Goal: Find specific page/section: Find specific page/section

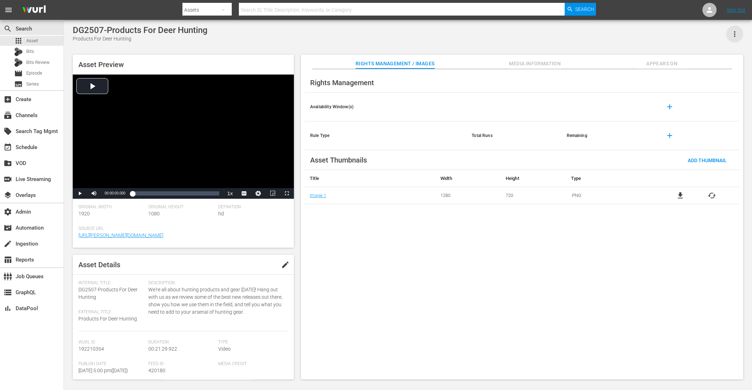
click at [733, 32] on icon "button" at bounding box center [735, 34] width 9 height 9
click at [701, 51] on div "Segmentation Clips" at bounding box center [704, 53] width 68 height 17
click at [505, 114] on th at bounding box center [513, 107] width 95 height 29
click at [660, 66] on span "Appears On" at bounding box center [662, 63] width 53 height 9
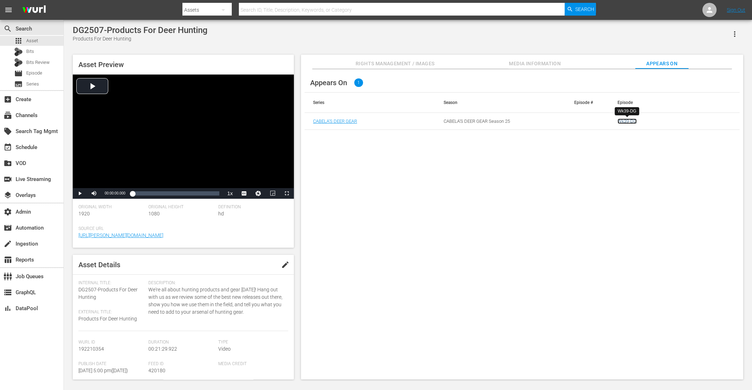
click at [625, 122] on link "Wk39-DG" at bounding box center [627, 121] width 19 height 5
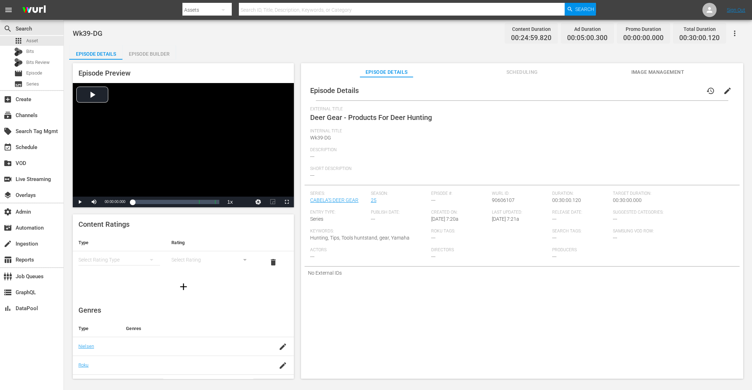
click at [514, 71] on span "Scheduling" at bounding box center [522, 72] width 53 height 9
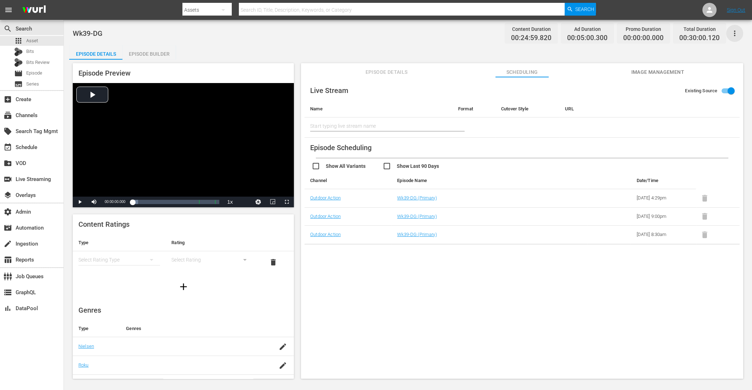
click at [736, 36] on icon "button" at bounding box center [735, 33] width 9 height 9
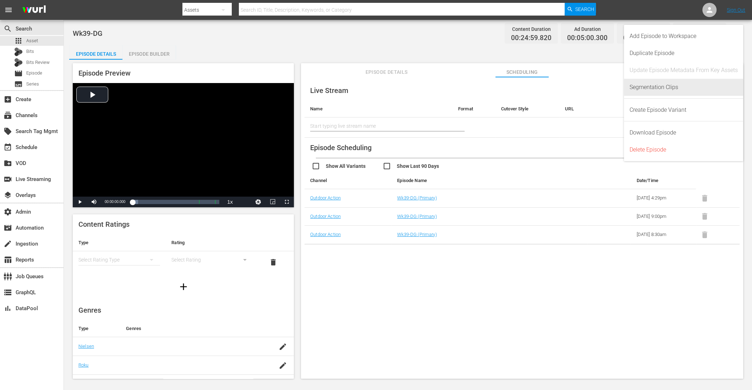
click at [680, 81] on div "Segmentation Clips" at bounding box center [684, 87] width 108 height 17
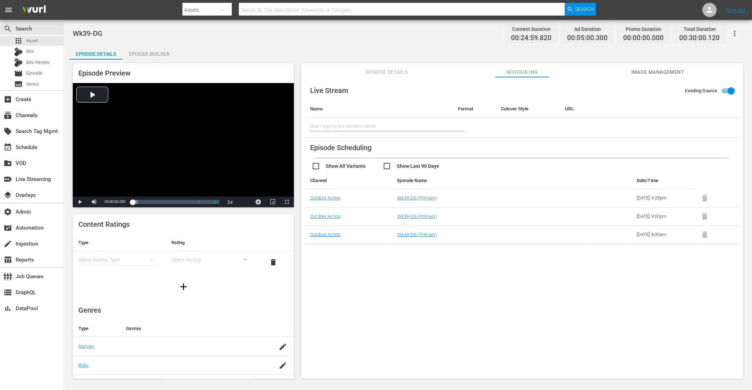
click at [431, 43] on div "Wk39-DG Content Duration 00:24:59.820 Ad Duration 00:05:00.300 Promo Duration 0…" at bounding box center [408, 200] width 688 height 360
click at [429, 43] on div "Wk39-DG Content Duration 00:24:59.820 Ad Duration 00:05:00.300 Promo Duration 0…" at bounding box center [408, 200] width 688 height 360
